Goal: Information Seeking & Learning: Learn about a topic

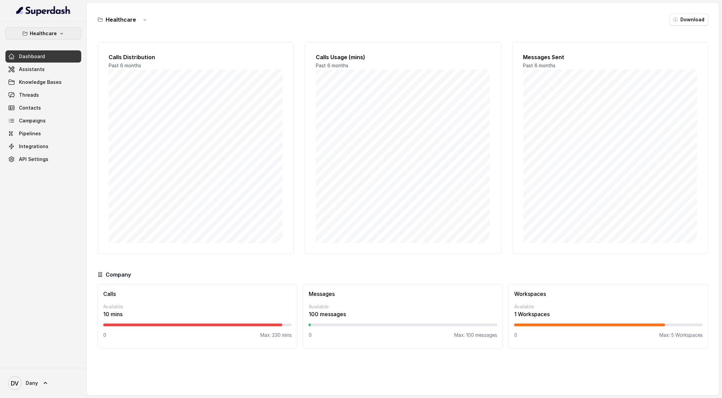
click at [59, 35] on icon "button" at bounding box center [61, 33] width 5 height 5
click at [30, 218] on div "Healthcare Dashboard Assistants Knowledge Bases Threads Contacts Campaigns Pipe…" at bounding box center [43, 195] width 87 height 346
click at [28, 95] on span "Threads" at bounding box center [29, 95] width 20 height 7
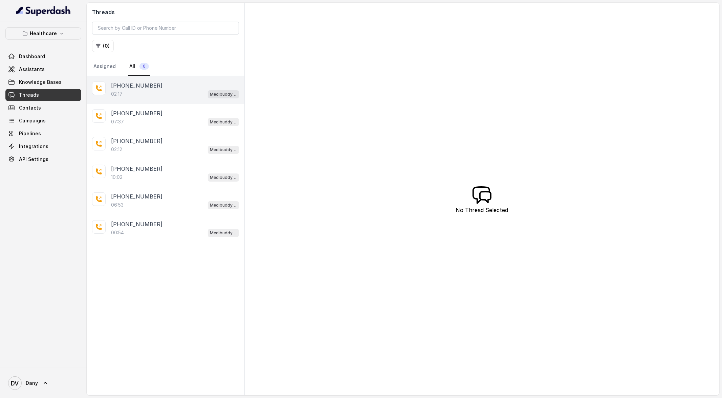
click at [189, 101] on div "[PHONE_NUMBER]:17 Medibuddy Support Assistant" at bounding box center [166, 90] width 158 height 28
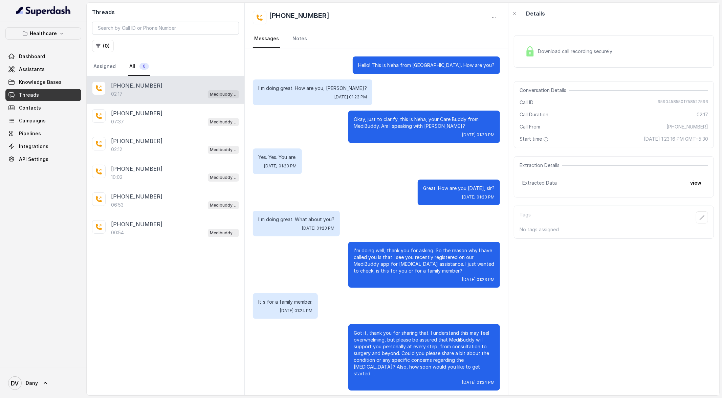
scroll to position [291, 0]
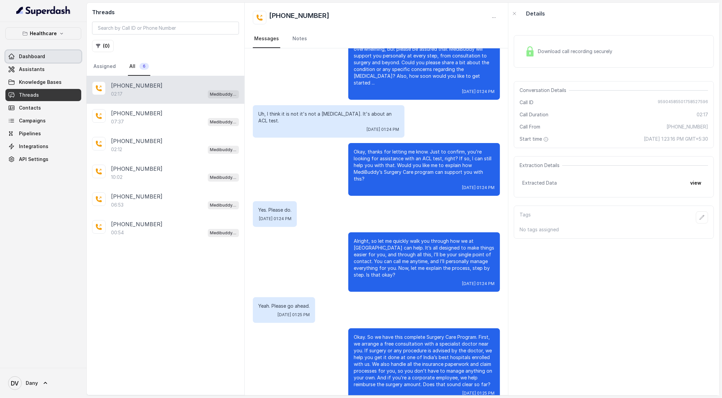
click at [25, 60] on link "Dashboard" at bounding box center [43, 56] width 76 height 12
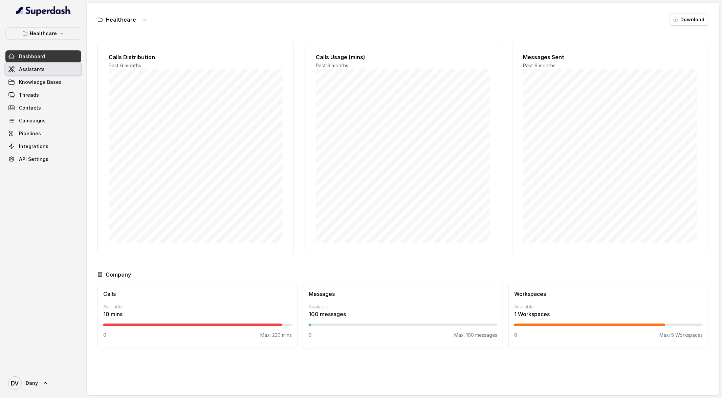
click at [19, 75] on link "Assistants" at bounding box center [43, 69] width 76 height 12
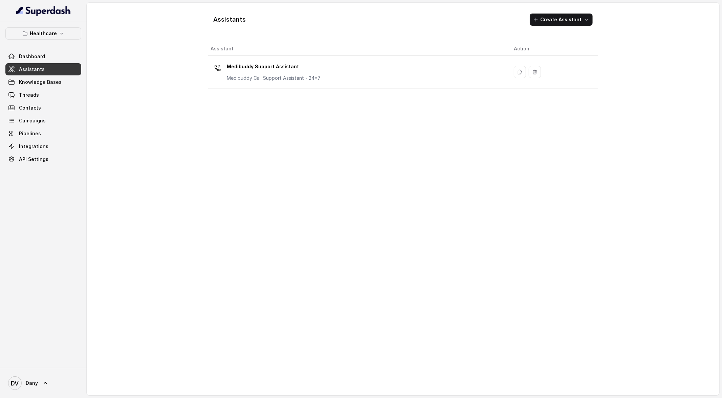
click at [313, 179] on div "Assistant Action Medibuddy Support Assistant Medibuddy Call Support Assistant -…" at bounding box center [403, 216] width 390 height 348
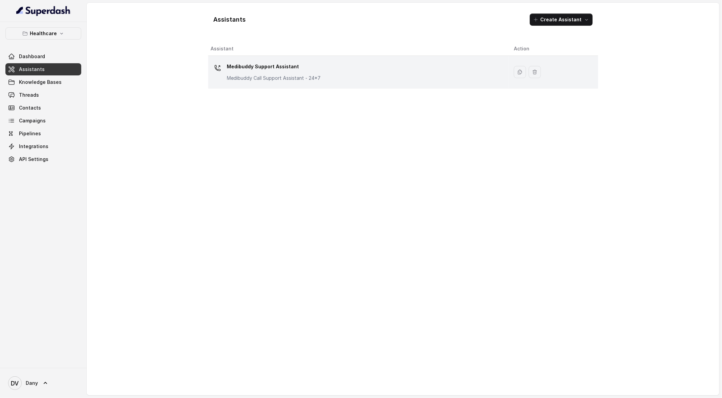
click at [252, 81] on p "Medibuddy Call Support Assistant - 24*7" at bounding box center [274, 78] width 94 height 7
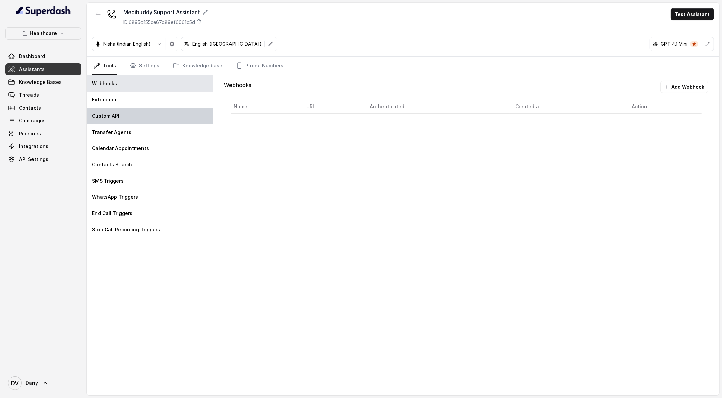
click at [123, 116] on div "Custom API" at bounding box center [150, 116] width 126 height 16
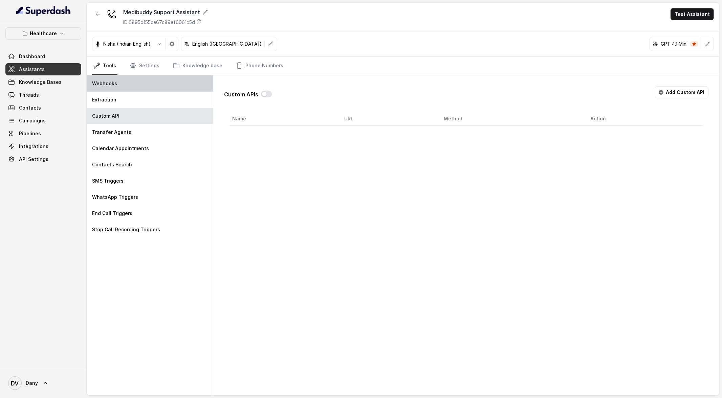
click at [107, 87] on div "Webhooks" at bounding box center [150, 83] width 126 height 16
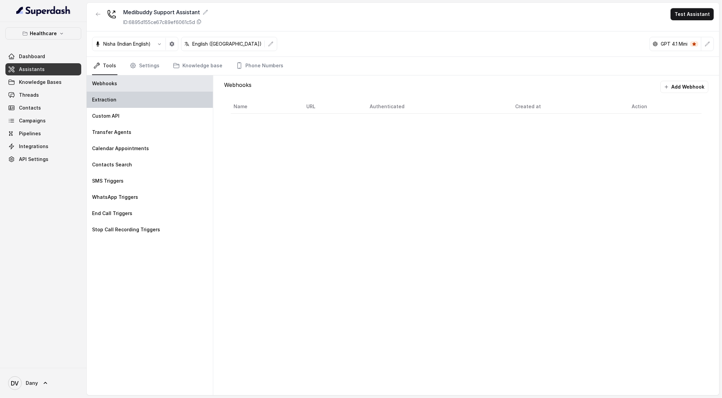
click at [163, 102] on div "Extraction" at bounding box center [150, 100] width 126 height 16
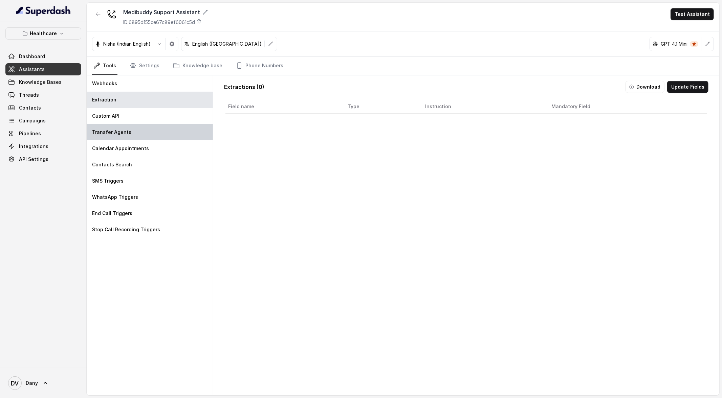
click at [142, 135] on div "Transfer Agents" at bounding box center [150, 132] width 126 height 16
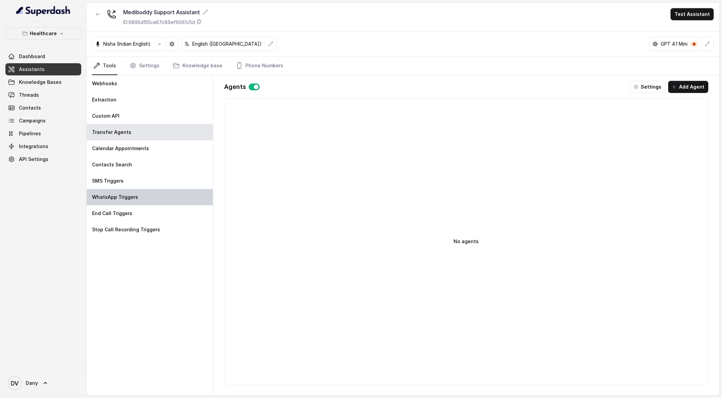
click at [170, 193] on div "WhatsApp Triggers" at bounding box center [150, 197] width 126 height 16
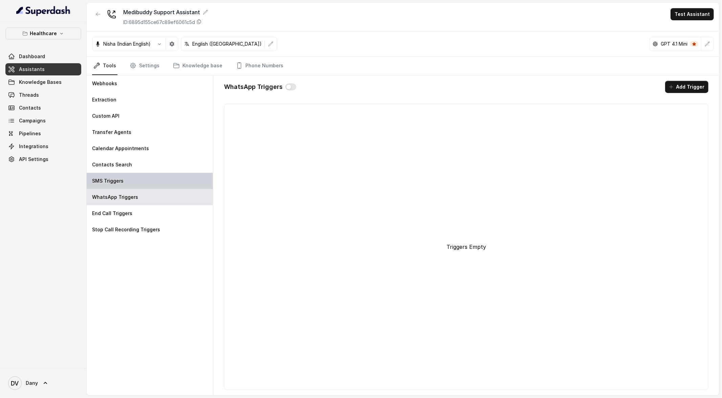
click at [147, 182] on div "SMS Triggers" at bounding box center [150, 181] width 126 height 16
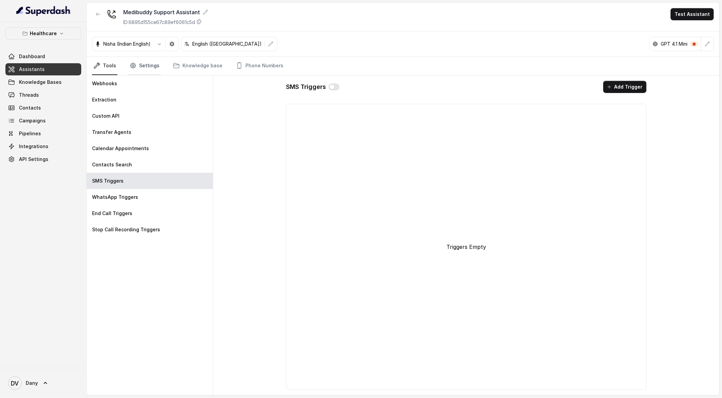
click at [142, 74] on link "Settings" at bounding box center [144, 66] width 32 height 18
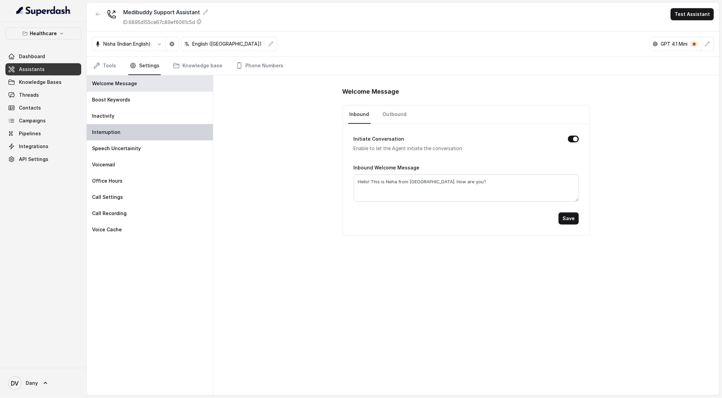
click at [168, 135] on div "Interruption" at bounding box center [150, 132] width 126 height 16
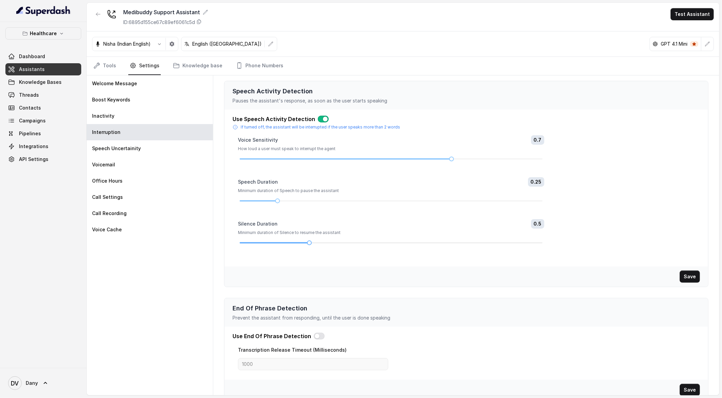
scroll to position [10, 0]
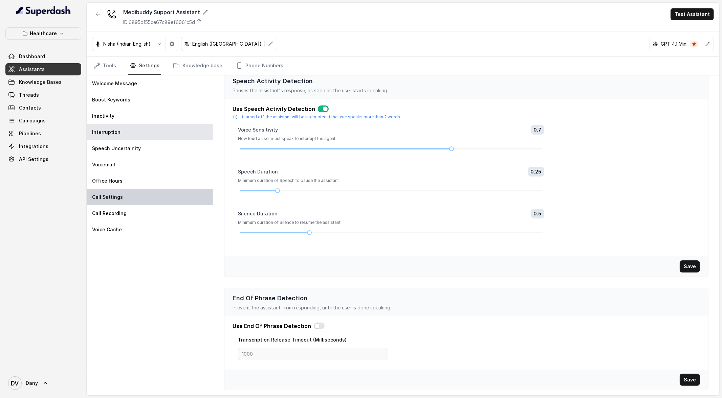
click at [162, 189] on div "Call Settings" at bounding box center [150, 197] width 126 height 16
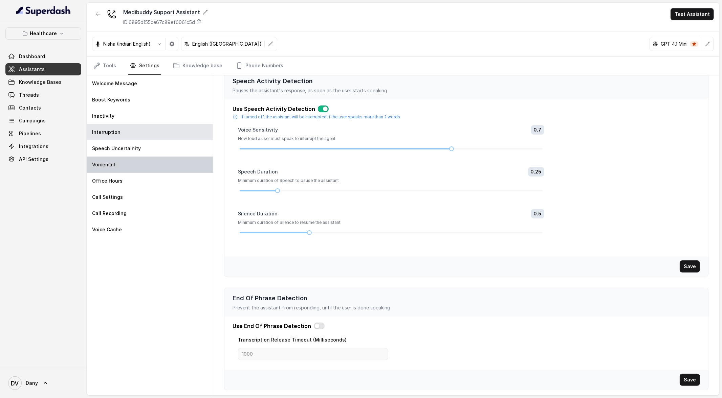
scroll to position [0, 0]
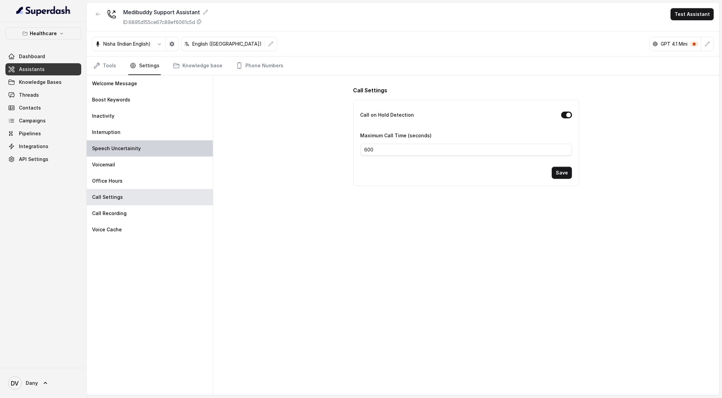
click at [150, 151] on div "Speech Uncertainity" at bounding box center [150, 148] width 126 height 16
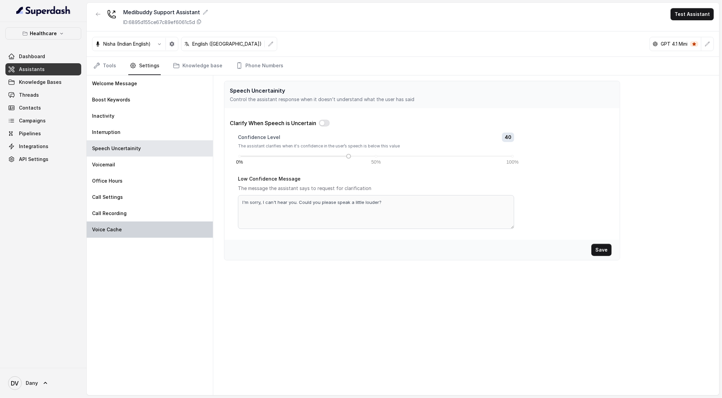
click at [152, 227] on div "Voice Cache" at bounding box center [150, 230] width 126 height 16
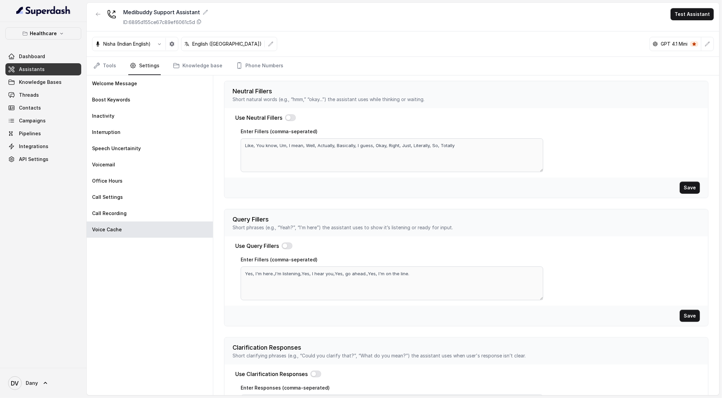
scroll to position [99, 0]
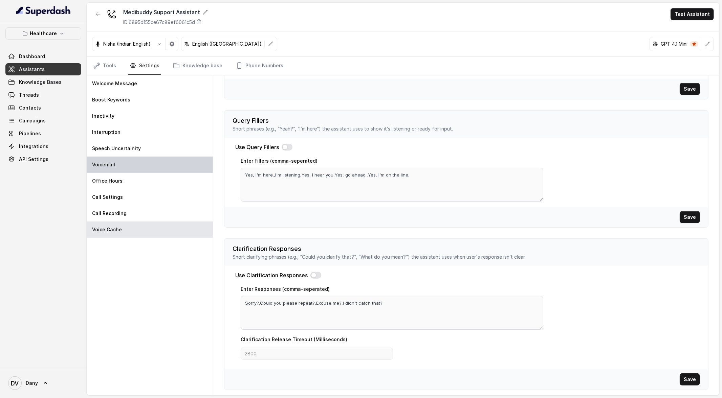
click at [153, 157] on div "Voicemail" at bounding box center [150, 165] width 126 height 16
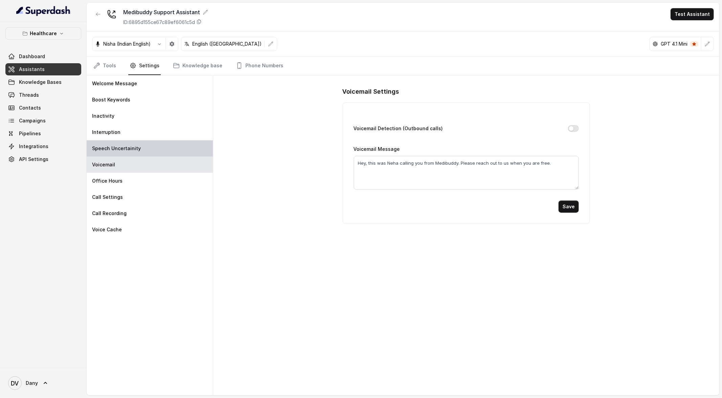
click at [144, 147] on div "Speech Uncertainity" at bounding box center [150, 148] width 126 height 16
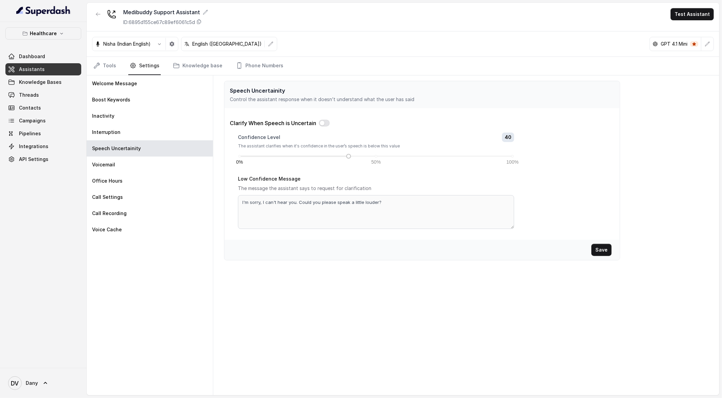
click at [195, 292] on div "Welcome Message Boost Keywords Inactivity Interruption Speech Uncertainity Voic…" at bounding box center [150, 235] width 127 height 320
click at [205, 60] on link "Knowledge base" at bounding box center [198, 66] width 52 height 18
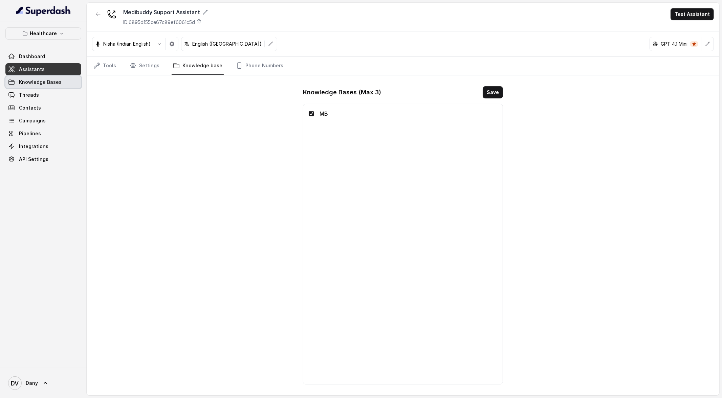
click at [45, 82] on span "Knowledge Bases" at bounding box center [40, 82] width 43 height 7
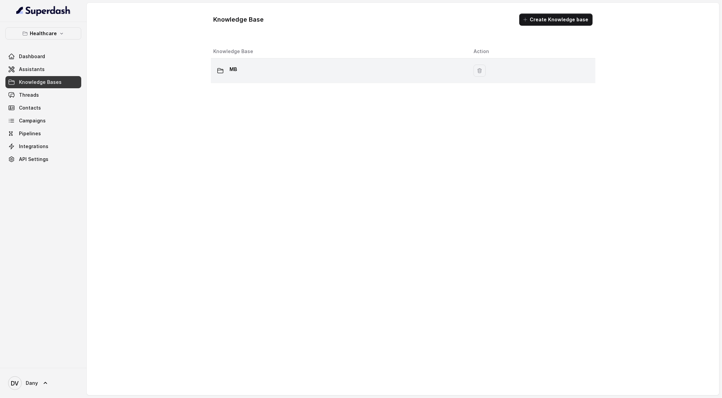
click at [246, 73] on div "MB" at bounding box center [338, 71] width 249 height 14
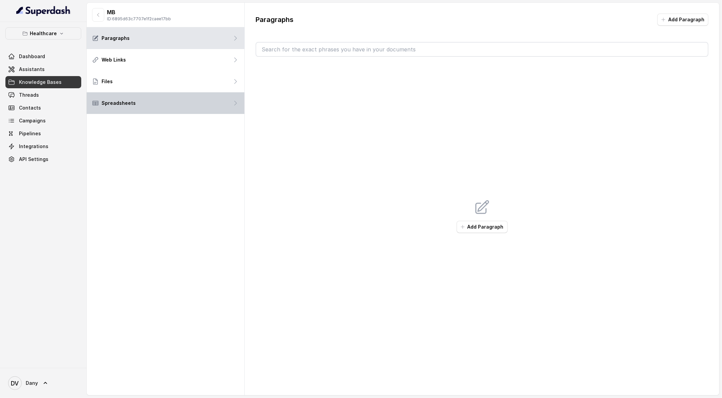
click at [123, 112] on div "Spreadsheets" at bounding box center [166, 103] width 158 height 22
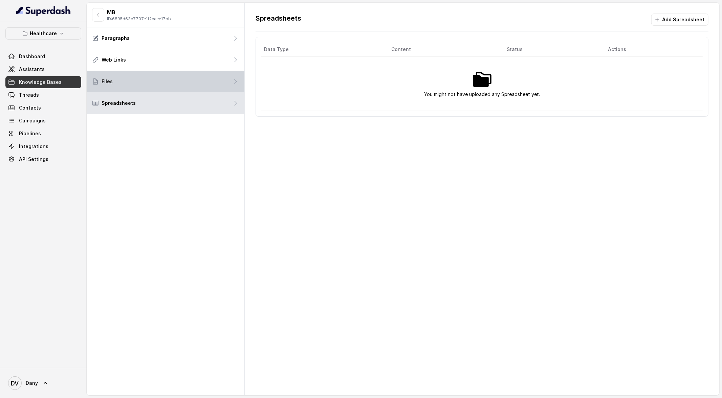
click at [187, 81] on div "Files" at bounding box center [166, 82] width 158 height 22
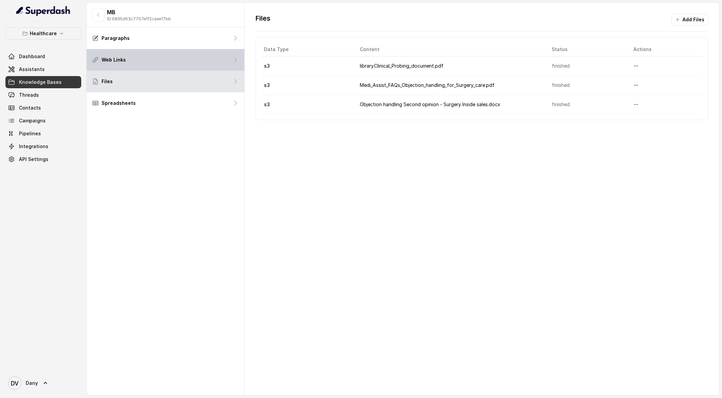
click at [169, 55] on div "Web Links" at bounding box center [166, 60] width 158 height 22
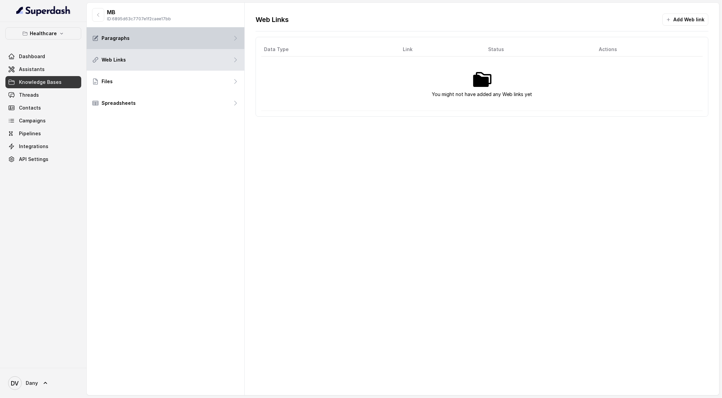
click at [239, 42] on div "Paragraphs" at bounding box center [166, 38] width 158 height 22
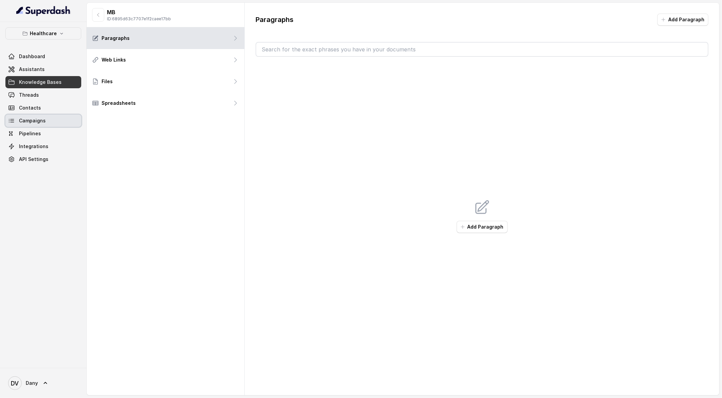
click at [35, 118] on span "Campaigns" at bounding box center [32, 120] width 27 height 7
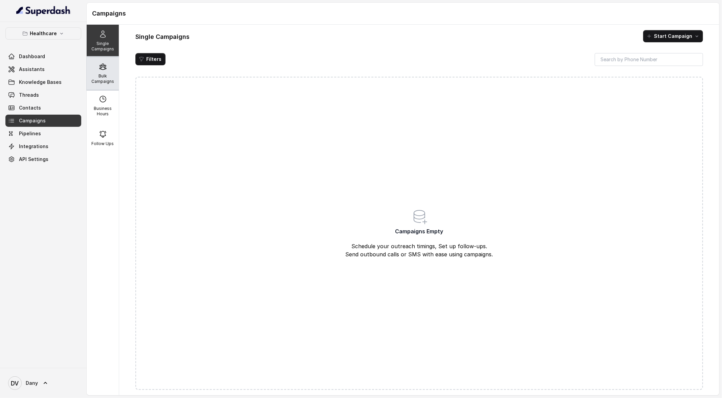
click at [106, 74] on p "Bulk Campaigns" at bounding box center [102, 78] width 27 height 11
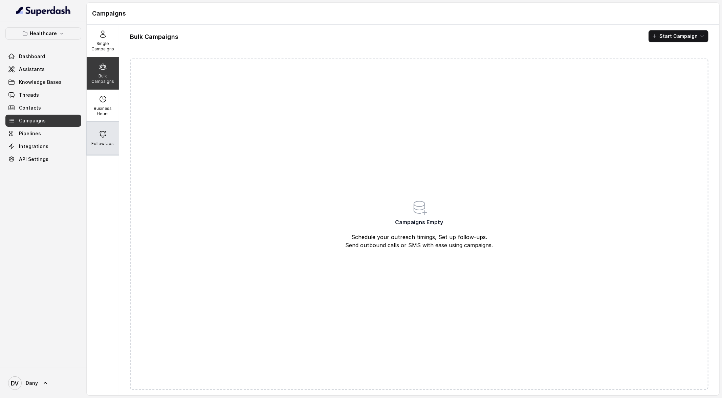
click at [106, 142] on p "Follow Ups" at bounding box center [103, 143] width 22 height 5
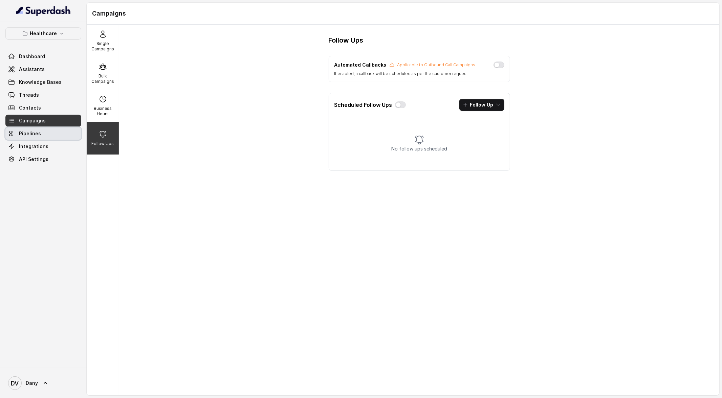
click at [54, 135] on link "Pipelines" at bounding box center [43, 134] width 76 height 12
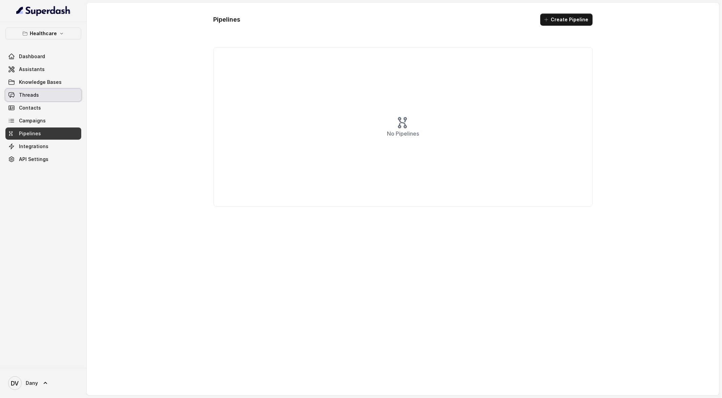
click at [23, 93] on span "Threads" at bounding box center [29, 95] width 20 height 7
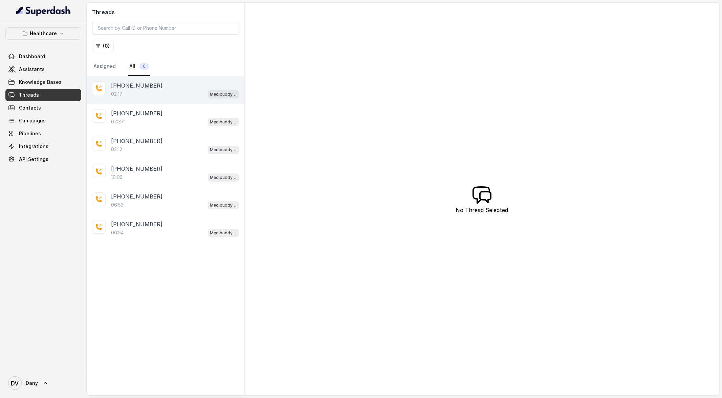
click at [123, 85] on p "[PHONE_NUMBER]" at bounding box center [136, 86] width 51 height 8
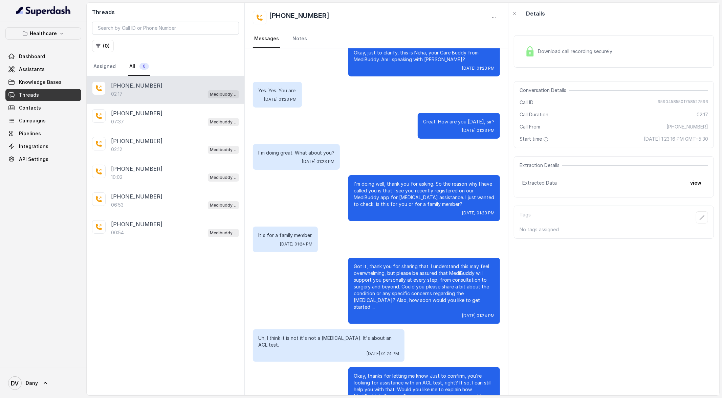
scroll to position [48, 0]
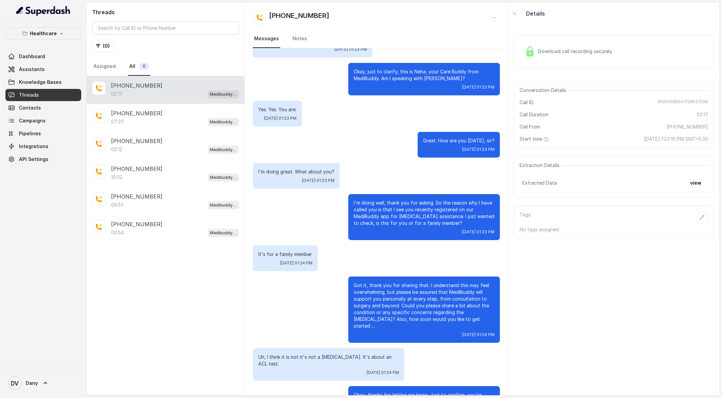
click at [527, 45] on div "Download call recording securely" at bounding box center [568, 52] width 93 height 16
click at [691, 177] on button "view" at bounding box center [695, 177] width 19 height 12
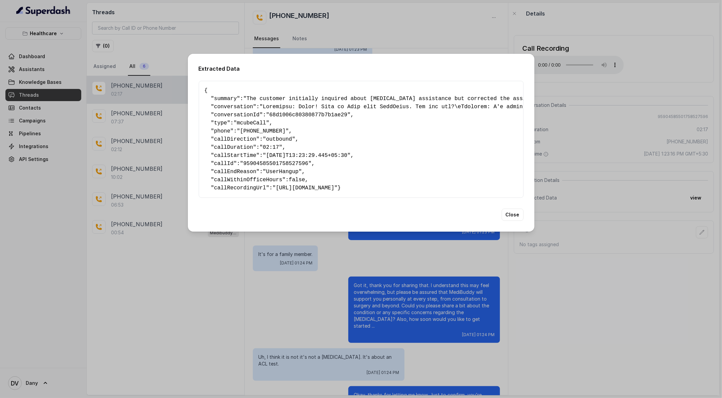
drag, startPoint x: 206, startPoint y: 88, endPoint x: 394, endPoint y: 204, distance: 220.8
click at [394, 198] on div "{ " summary ": "The customer initially inquired about [MEDICAL_DATA] assistance…" at bounding box center [361, 139] width 325 height 117
click at [333, 148] on pre "{ " summary ": "The customer initially inquired about [MEDICAL_DATA] assistance…" at bounding box center [360, 140] width 313 height 106
drag, startPoint x: 265, startPoint y: 102, endPoint x: 445, endPoint y: 106, distance: 180.7
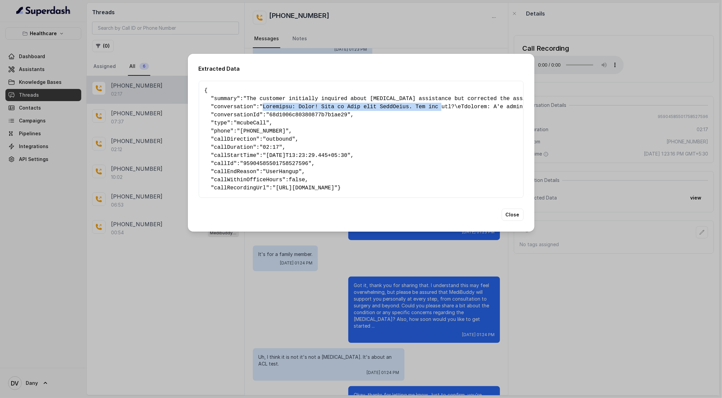
click at [511, 220] on button "Close" at bounding box center [513, 215] width 22 height 12
